Goal: Task Accomplishment & Management: Use online tool/utility

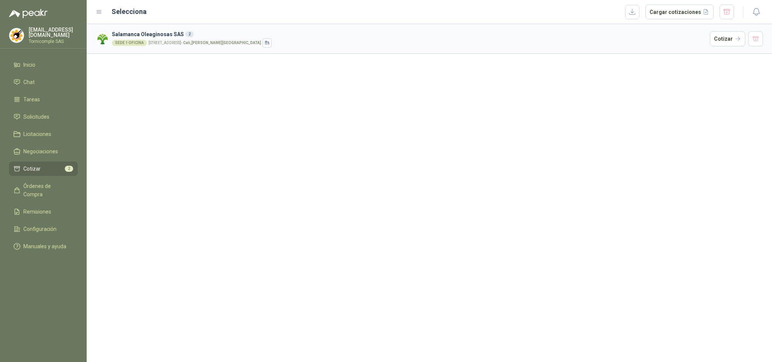
click at [34, 121] on link "Solicitudes" at bounding box center [43, 117] width 69 height 14
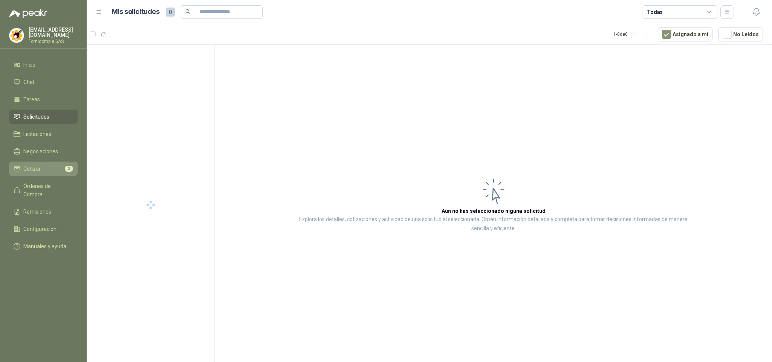
click at [54, 171] on li "Cotizar 2" at bounding box center [44, 169] width 60 height 8
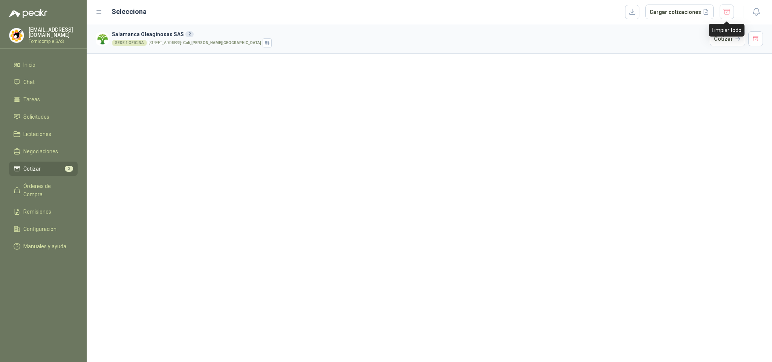
click at [732, 31] on div "Limpiar todo" at bounding box center [727, 30] width 36 height 13
click at [730, 40] on button "Cotizar" at bounding box center [727, 38] width 35 height 15
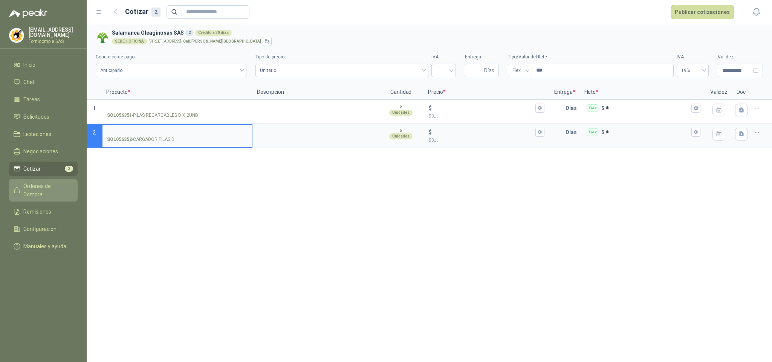
click at [37, 184] on span "Órdenes de Compra" at bounding box center [46, 190] width 47 height 17
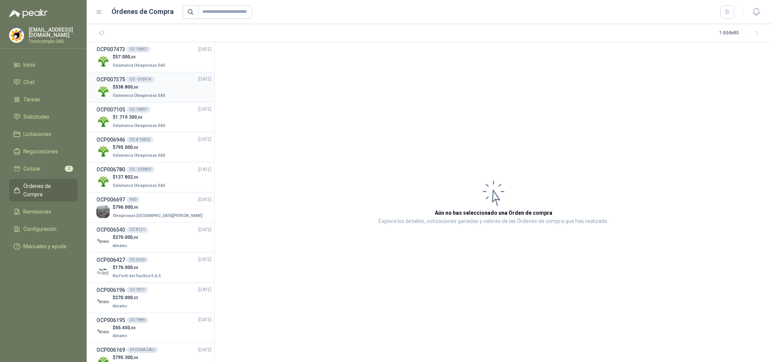
click at [172, 85] on div "$ 538.800 ,00 Salamanca Oleaginosas SAS" at bounding box center [153, 91] width 115 height 15
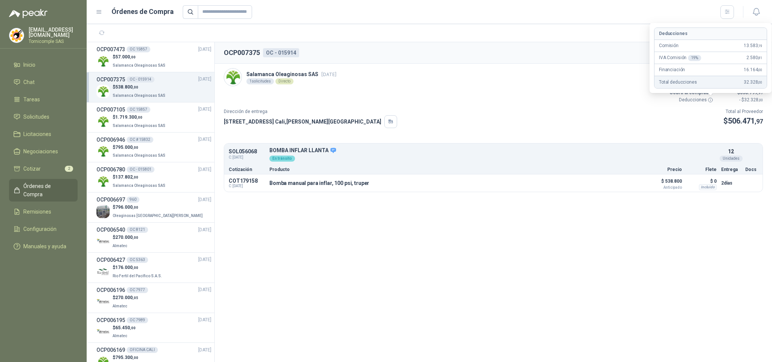
click at [708, 100] on icon at bounding box center [711, 100] width 6 height 6
click at [652, 104] on div "Salamanca Oleaginosas SAS [DATE] 1 solicitudes Directo Valor Bruto $ 452.773 ,0…" at bounding box center [493, 85] width 539 height 35
click at [707, 99] on p "Deducciones" at bounding box center [690, 99] width 45 height 7
click at [708, 99] on icon at bounding box center [711, 100] width 6 height 6
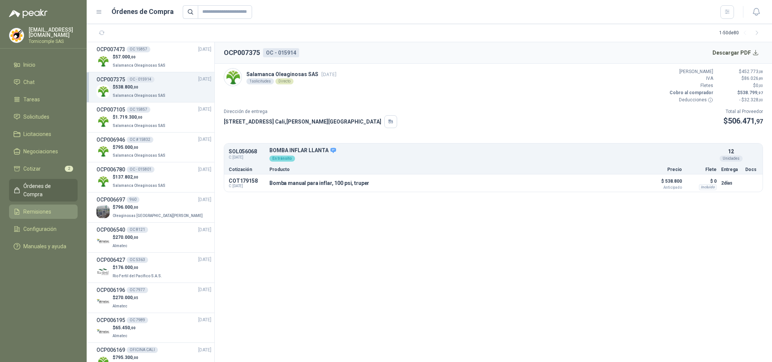
click at [52, 208] on li "Remisiones" at bounding box center [44, 212] width 60 height 8
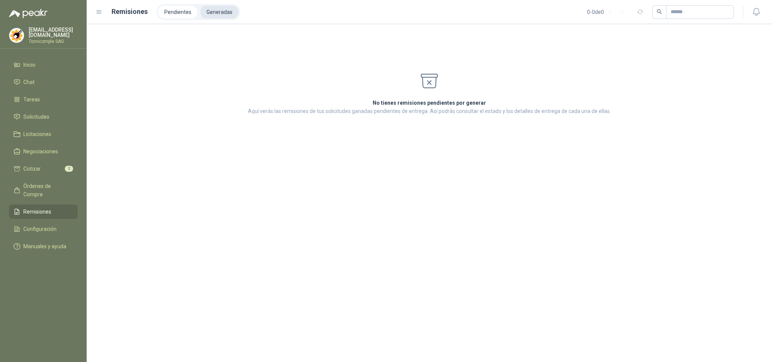
click at [220, 17] on li "Generadas" at bounding box center [220, 12] width 38 height 13
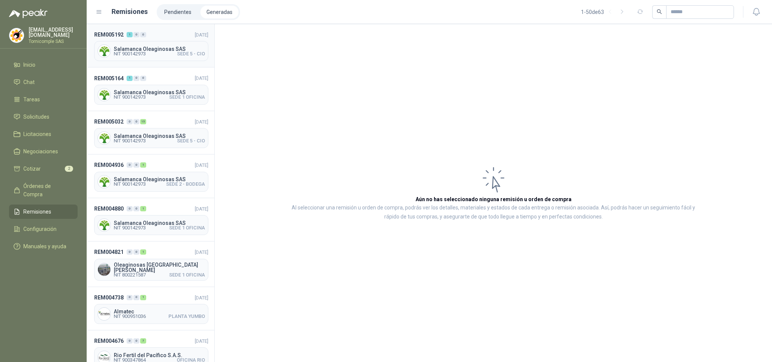
click at [144, 44] on div "Salamanca Oleaginosas SAS NIT 900142973 SEDE 5 - CIO" at bounding box center [151, 51] width 114 height 20
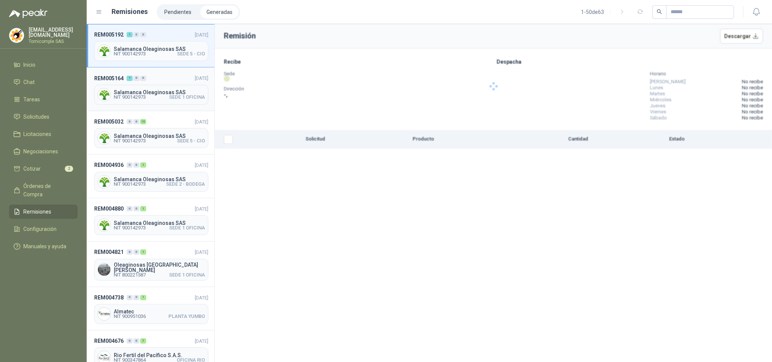
click at [126, 90] on span "Salamanca Oleaginosas SAS" at bounding box center [159, 92] width 91 height 5
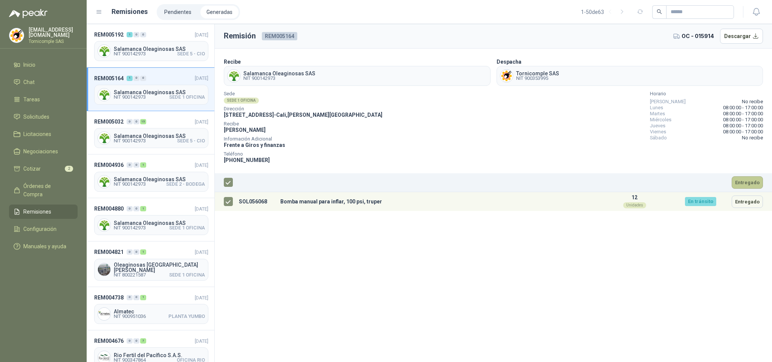
click at [749, 183] on button "Entregado" at bounding box center [747, 182] width 31 height 12
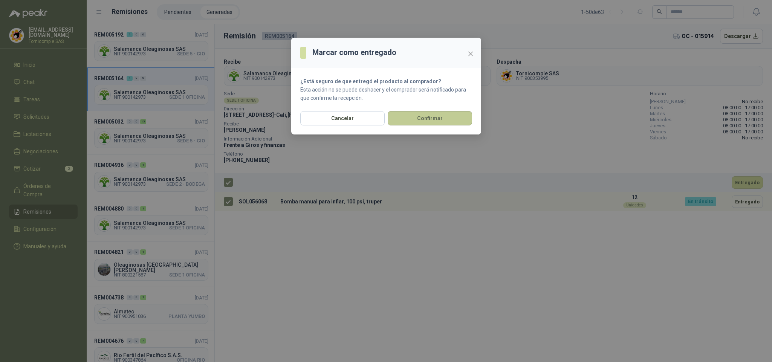
click at [446, 115] on button "Confirmar" at bounding box center [430, 118] width 84 height 14
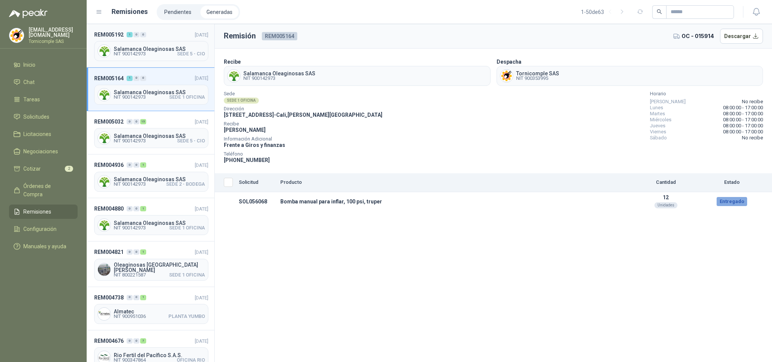
click at [168, 39] on div "REM005192 1 0 0 [DATE] Salamanca Oleaginosas SAS NIT 900142973 SEDE 5 - CIO" at bounding box center [151, 45] width 128 height 43
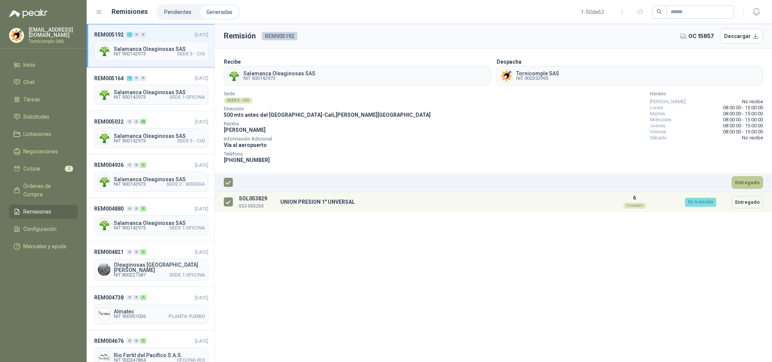
click at [743, 184] on button "Entregado" at bounding box center [747, 182] width 31 height 12
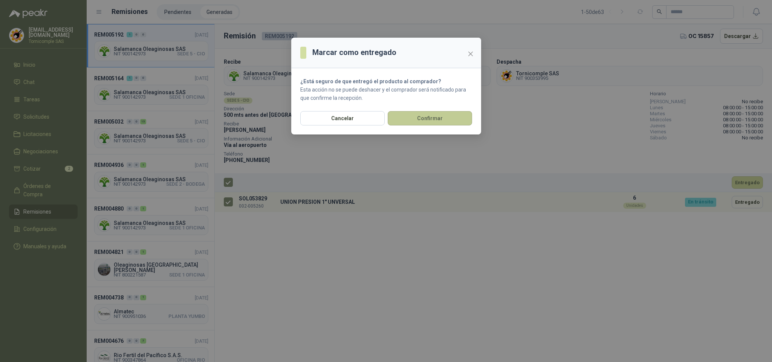
click at [465, 116] on button "Confirmar" at bounding box center [430, 118] width 84 height 14
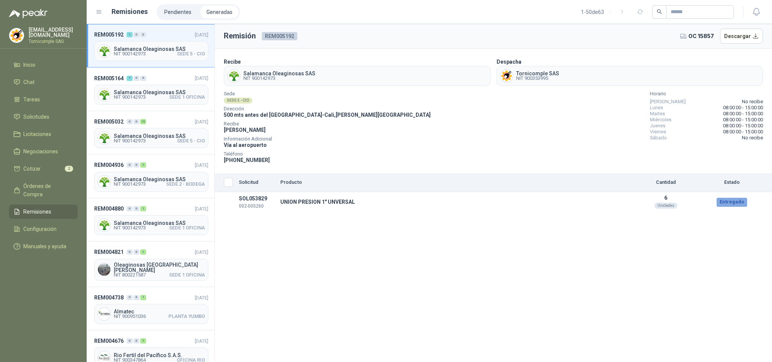
click at [52, 159] on ul "Inicio Chat Tareas Solicitudes Licitaciones Negociaciones Cotizar 2 Órdenes de …" at bounding box center [43, 157] width 87 height 199
click at [40, 120] on link "Solicitudes" at bounding box center [43, 117] width 69 height 14
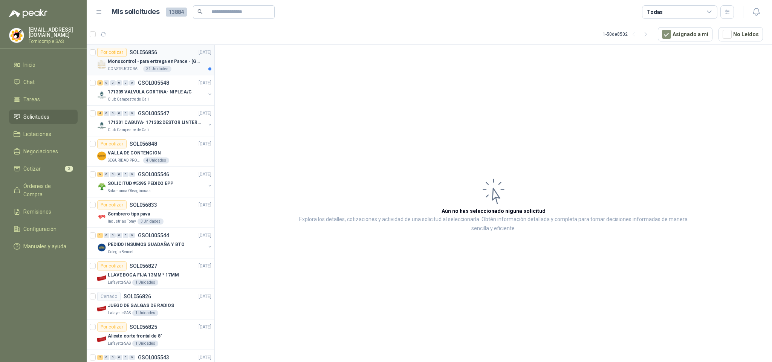
click at [165, 63] on p "Monocontrol - para entrega en Pance - [GEOGRAPHIC_DATA]" at bounding box center [155, 61] width 94 height 7
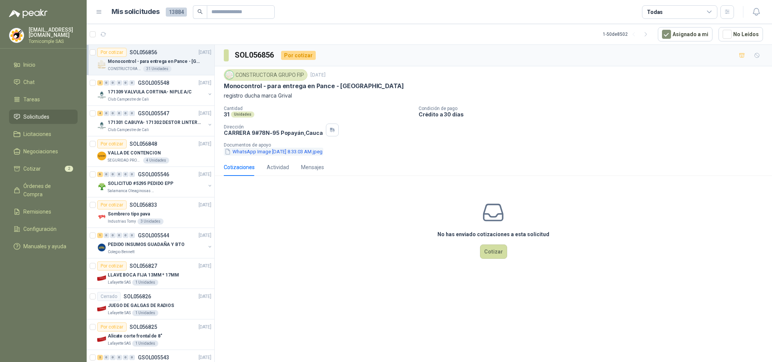
click at [295, 152] on button "WhatsApp Image [DATE] 8.33.03 AM.jpeg" at bounding box center [274, 152] width 100 height 8
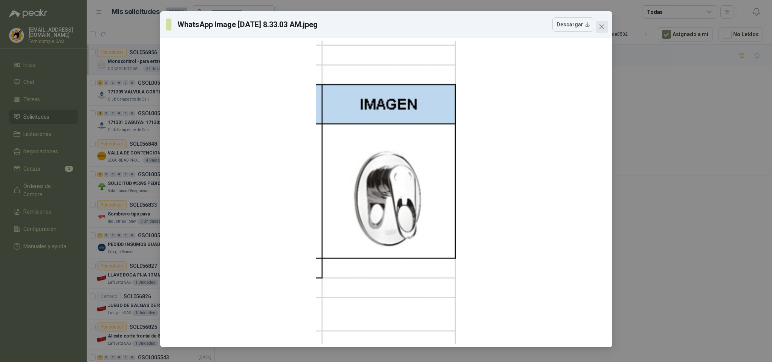
click at [605, 28] on span "Close" at bounding box center [602, 27] width 12 height 6
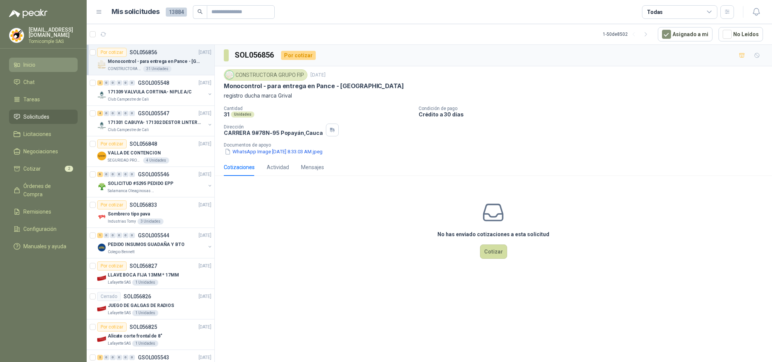
click at [29, 61] on span "Inicio" at bounding box center [29, 65] width 12 height 8
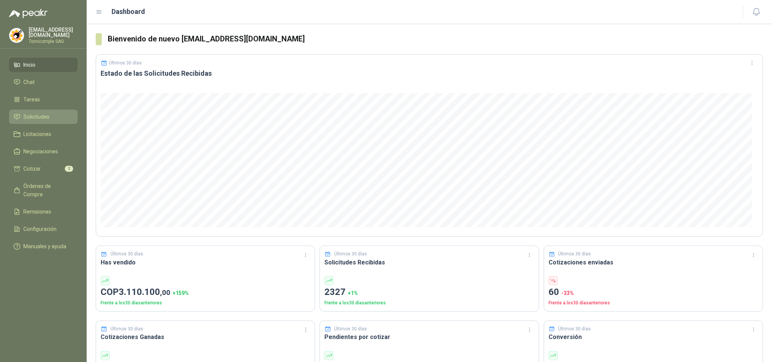
click at [39, 119] on span "Solicitudes" at bounding box center [36, 117] width 26 height 8
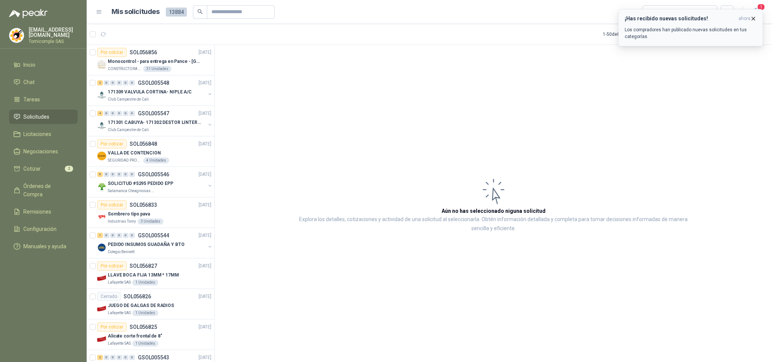
drag, startPoint x: 731, startPoint y: 31, endPoint x: 756, endPoint y: 20, distance: 27.9
click at [732, 31] on p "Los compradores han publicado nuevas solicitudes en tus categorías." at bounding box center [691, 33] width 132 height 14
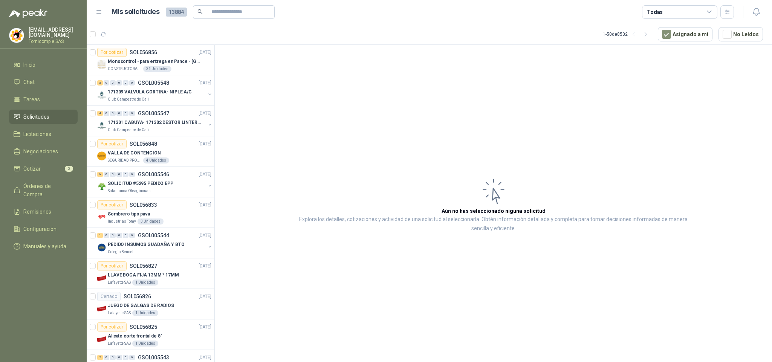
click at [764, 11] on header "Mis solicitudes 13884 Todas" at bounding box center [430, 12] width 686 height 24
click at [759, 12] on icon "button" at bounding box center [756, 11] width 6 height 7
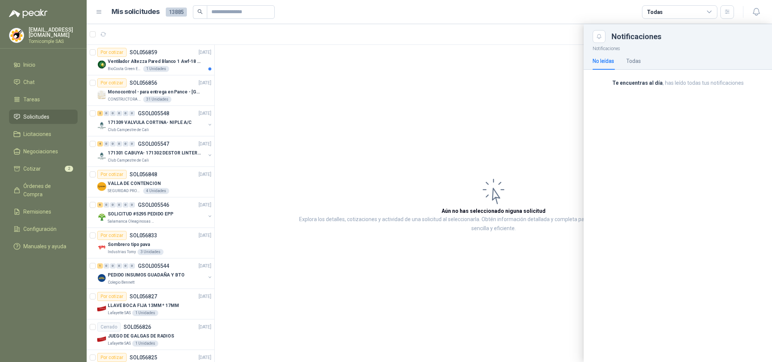
click at [147, 70] on div at bounding box center [430, 193] width 686 height 338
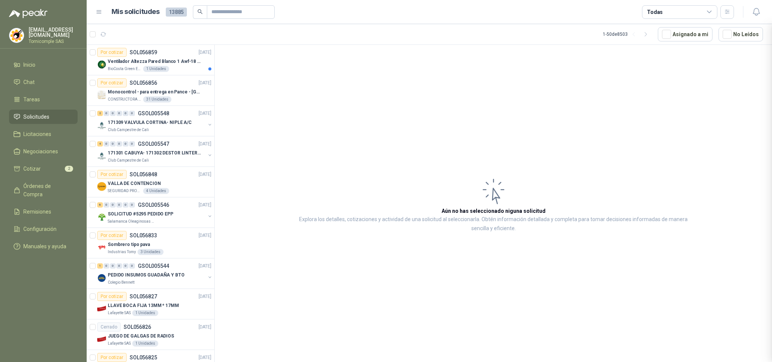
click at [147, 70] on div at bounding box center [430, 193] width 686 height 338
drag, startPoint x: 147, startPoint y: 70, endPoint x: 110, endPoint y: 9, distance: 71.4
click at [54, 185] on span "Órdenes de Compra" at bounding box center [46, 190] width 47 height 17
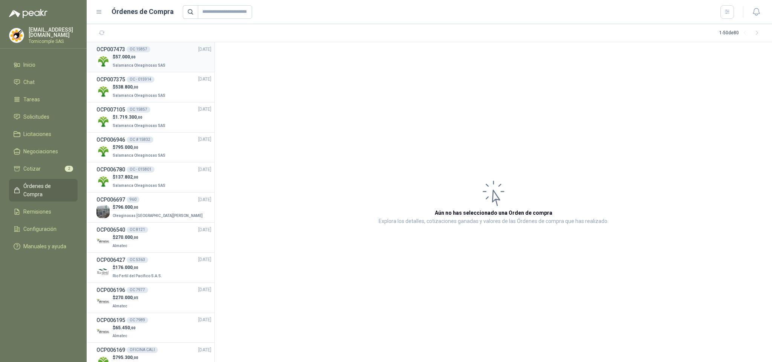
click at [138, 57] on p "$ 57.000 ,00" at bounding box center [140, 57] width 54 height 7
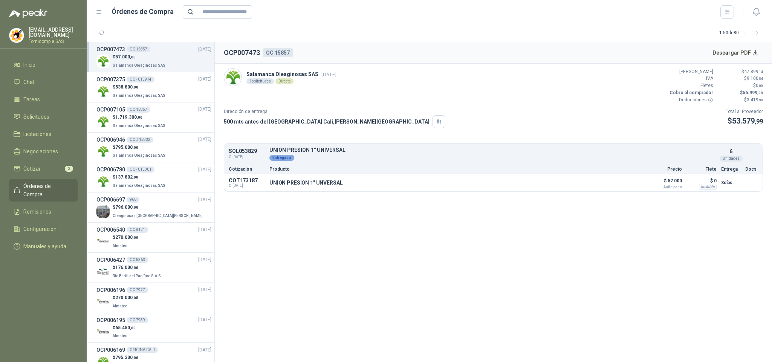
click at [710, 102] on icon at bounding box center [711, 100] width 6 height 6
click at [55, 162] on link "Cotizar 2" at bounding box center [43, 169] width 69 height 14
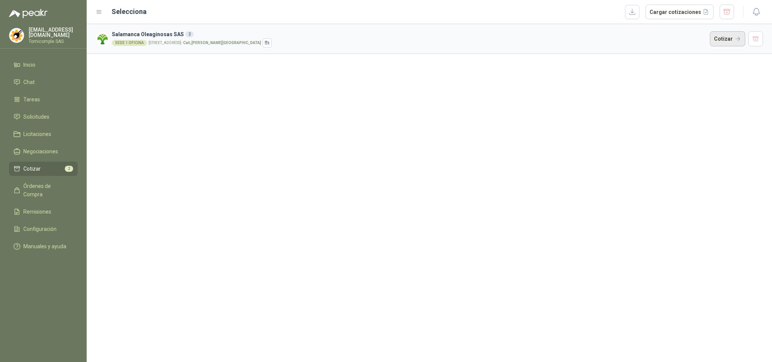
click at [712, 33] on button "Cotizar" at bounding box center [727, 38] width 35 height 15
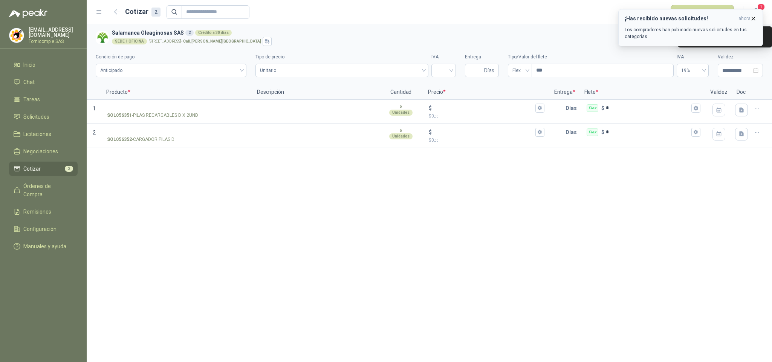
click at [747, 19] on span "ahora" at bounding box center [745, 18] width 12 height 6
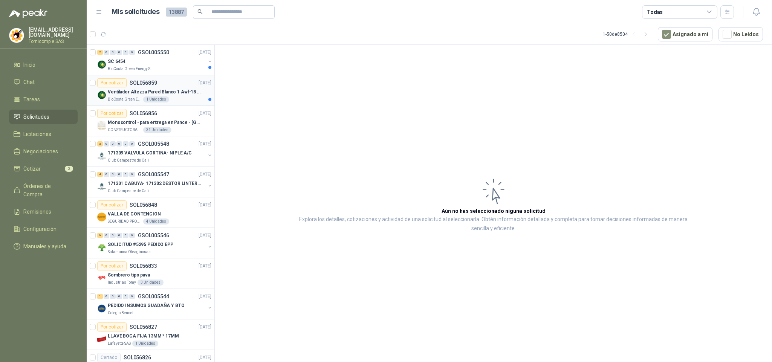
click at [135, 92] on p "Ventilador Altezza Pared Blanco 1 Awf-18 Pro Balinera" at bounding box center [155, 92] width 94 height 7
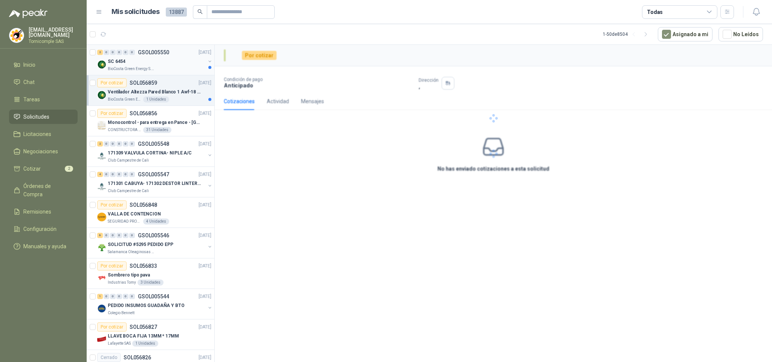
click at [144, 59] on div "SC 6454" at bounding box center [157, 61] width 98 height 9
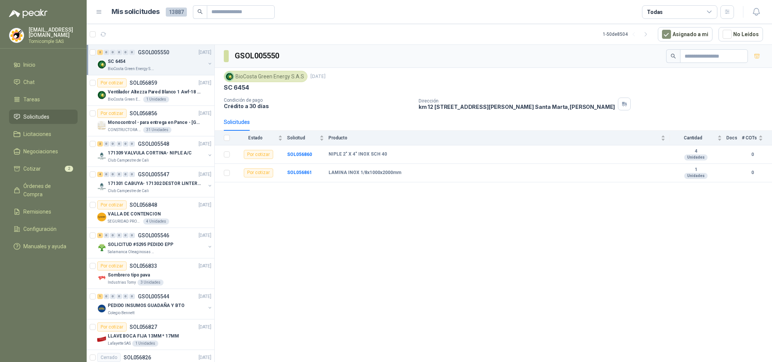
click at [62, 115] on li "Solicitudes" at bounding box center [44, 117] width 60 height 8
click at [46, 172] on link "Cotizar 2" at bounding box center [43, 169] width 69 height 14
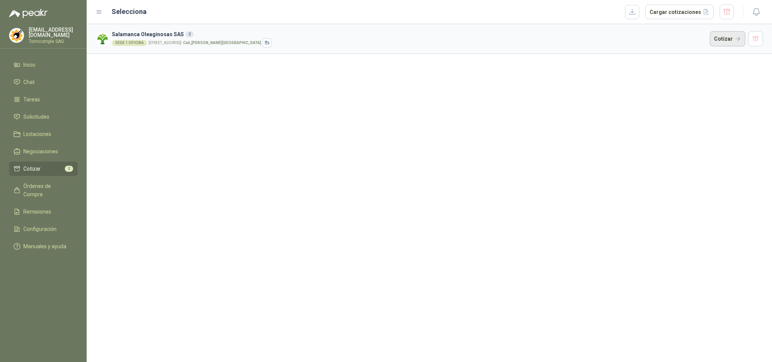
click at [720, 40] on button "Cotizar" at bounding box center [727, 38] width 35 height 15
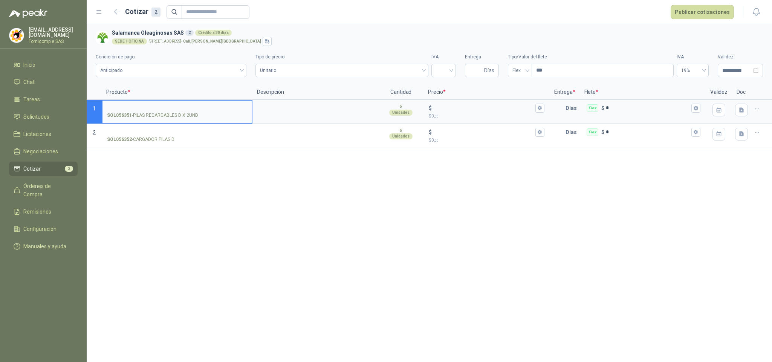
click at [138, 108] on input "SOL056351 - PILAS RECARGABLES D X 2UND" at bounding box center [177, 109] width 140 height 6
drag, startPoint x: 132, startPoint y: 116, endPoint x: 197, endPoint y: 115, distance: 64.9
click at [197, 115] on p "SOL056351 - PILAS RECARGABLES D X 2UND" at bounding box center [152, 115] width 91 height 7
copy p "PILAS RECARGABLES D X 2UND"
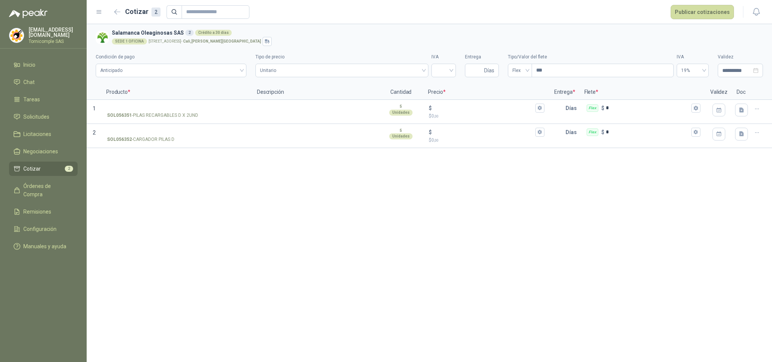
click at [548, 296] on div "**********" at bounding box center [430, 193] width 686 height 338
click at [52, 119] on li "Solicitudes" at bounding box center [44, 117] width 60 height 8
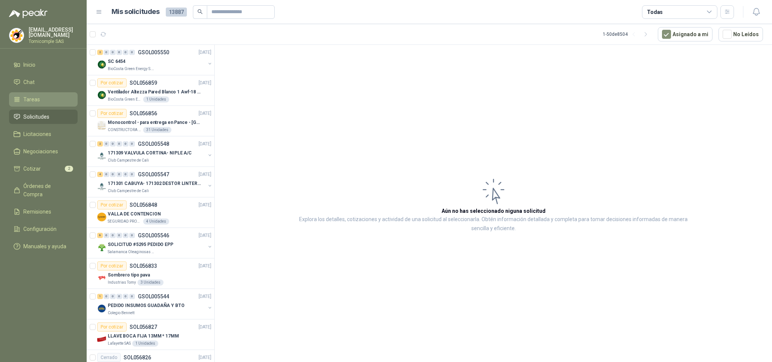
click at [54, 104] on link "Tareas" at bounding box center [43, 99] width 69 height 14
click at [51, 58] on link "Inicio" at bounding box center [43, 65] width 69 height 14
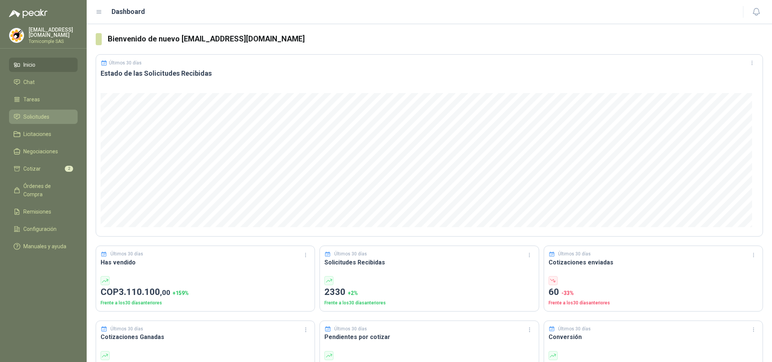
click at [33, 114] on span "Solicitudes" at bounding box center [36, 117] width 26 height 8
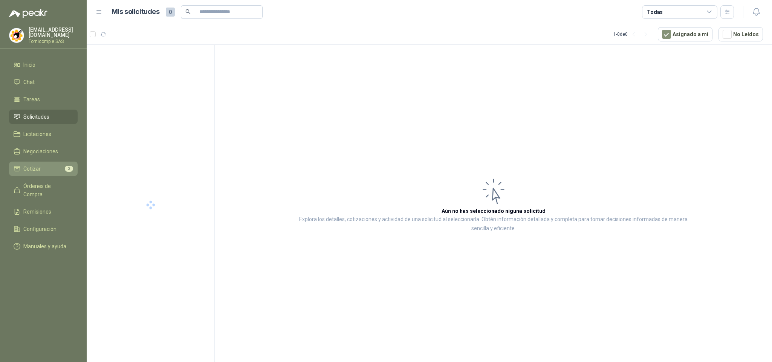
click at [61, 167] on li "Cotizar 2" at bounding box center [44, 169] width 60 height 8
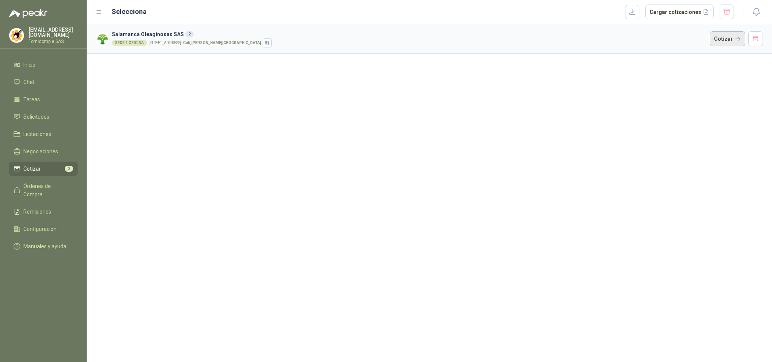
click at [730, 35] on button "Cotizar" at bounding box center [727, 38] width 35 height 15
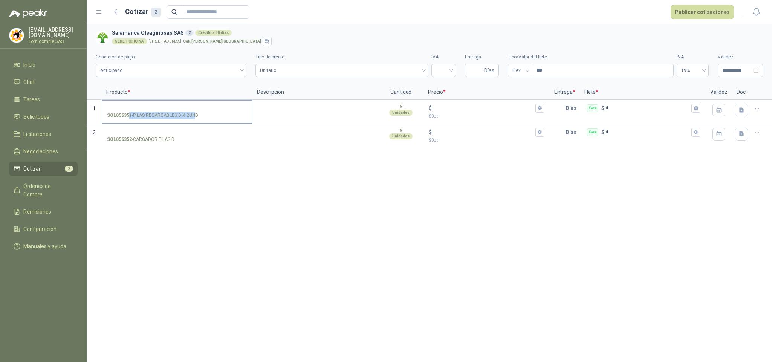
drag, startPoint x: 133, startPoint y: 116, endPoint x: 194, endPoint y: 116, distance: 61.1
click at [194, 116] on p "SOL056351 - PILAS RECARGABLES D X 2UND" at bounding box center [152, 115] width 91 height 7
drag, startPoint x: 193, startPoint y: 186, endPoint x: 140, endPoint y: 135, distance: 73.8
click at [183, 178] on div "**********" at bounding box center [430, 193] width 686 height 338
drag, startPoint x: 159, startPoint y: 118, endPoint x: 197, endPoint y: 117, distance: 37.7
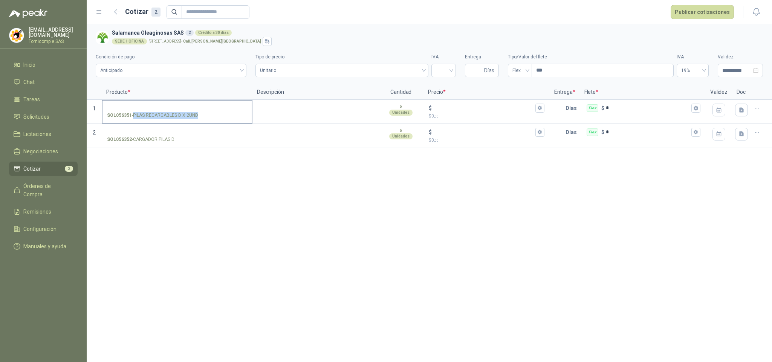
click at [197, 117] on p "SOL056351 - PILAS RECARGABLES D X 2UND" at bounding box center [152, 115] width 91 height 7
copy p "PILAS RECARGABLES D X 2UND"
click at [51, 169] on li "Cotizar 2" at bounding box center [44, 169] width 60 height 8
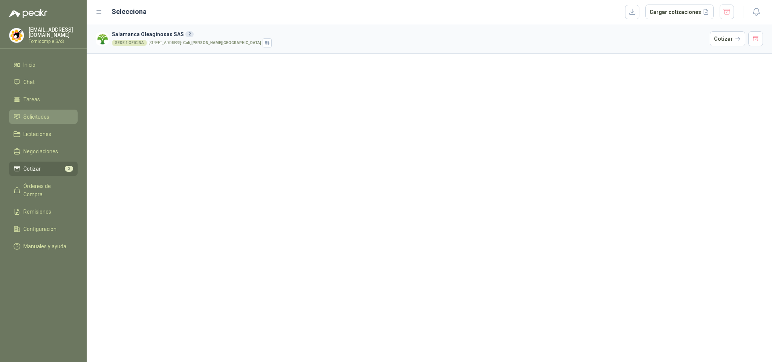
click at [38, 118] on span "Solicitudes" at bounding box center [36, 117] width 26 height 8
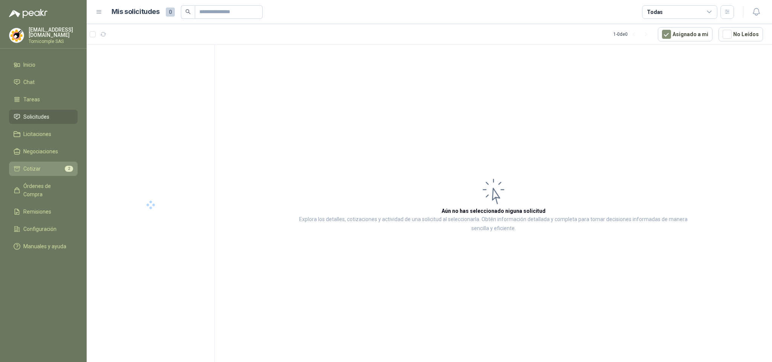
click at [41, 167] on li "Cotizar 2" at bounding box center [44, 169] width 60 height 8
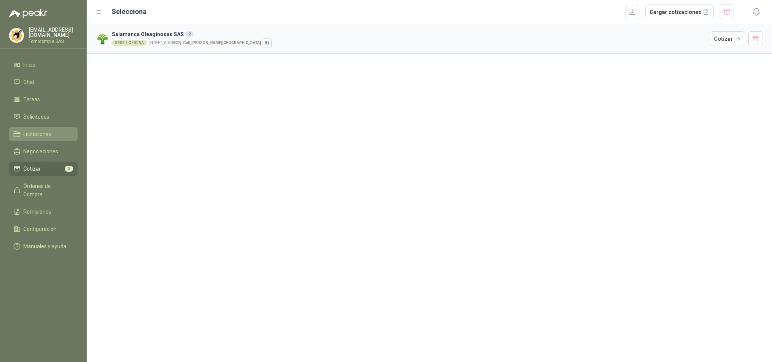
click at [44, 127] on link "Licitaciones" at bounding box center [43, 134] width 69 height 14
click at [41, 118] on span "Solicitudes" at bounding box center [36, 117] width 26 height 8
